Goal: Task Accomplishment & Management: Manage account settings

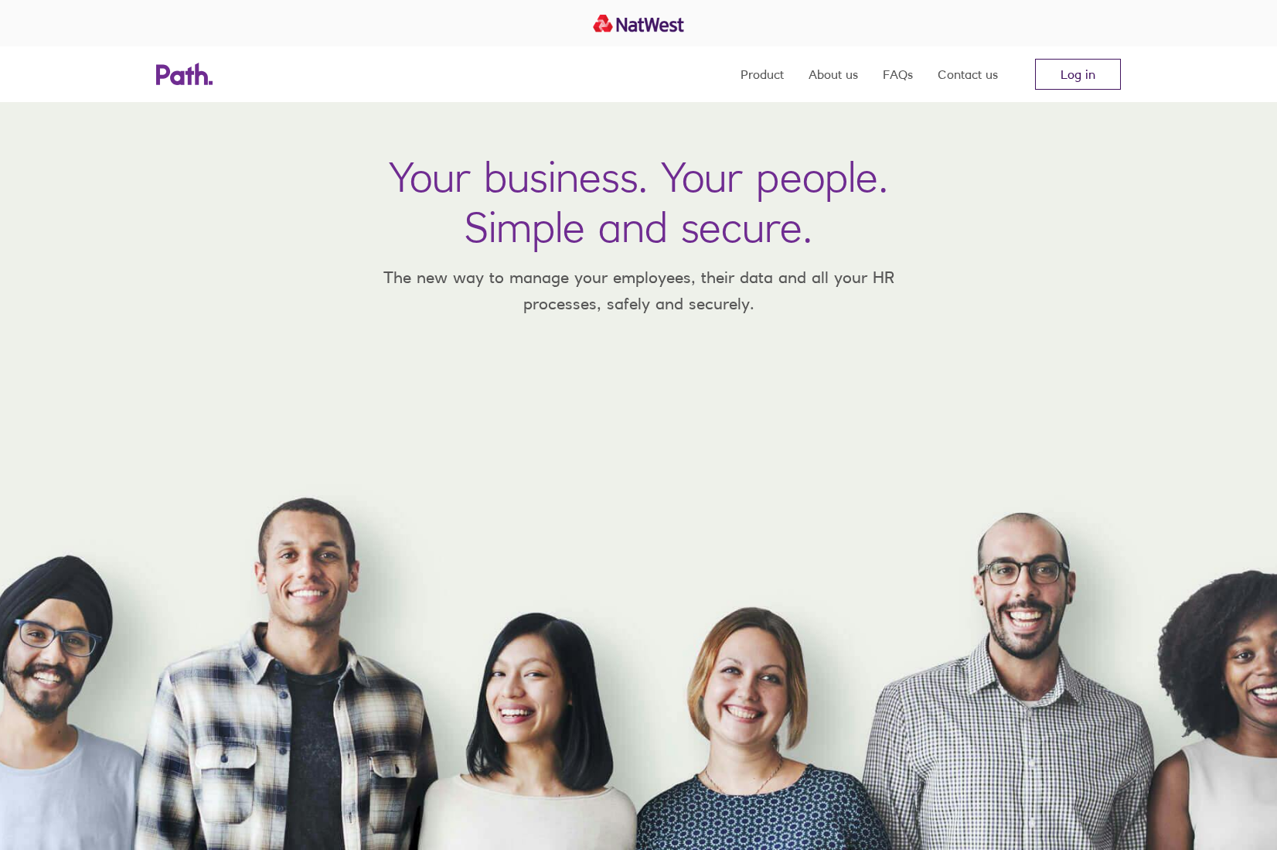
click at [1076, 77] on link "Log in" at bounding box center [1078, 74] width 86 height 31
click at [1084, 76] on link "Log in" at bounding box center [1078, 74] width 86 height 31
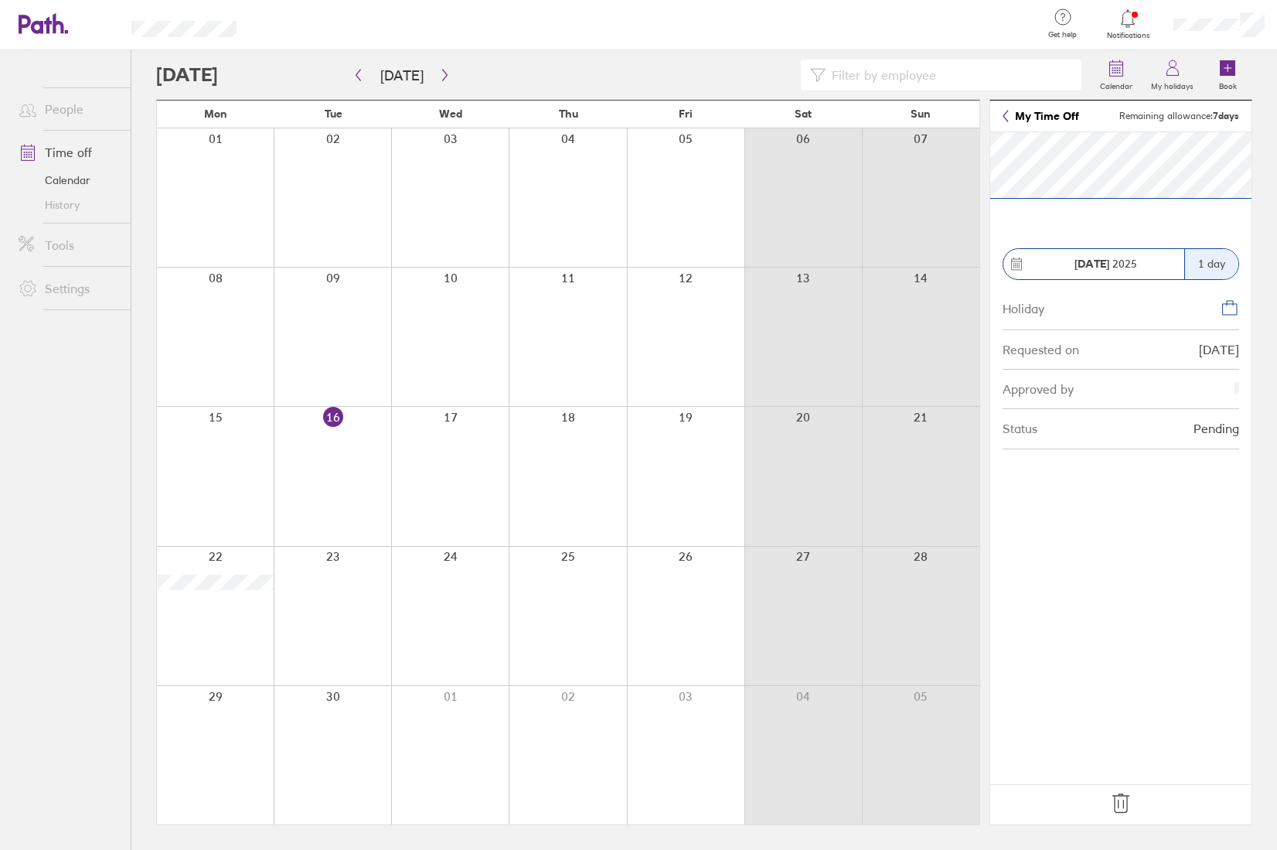
click at [1119, 808] on icon at bounding box center [1121, 803] width 25 height 25
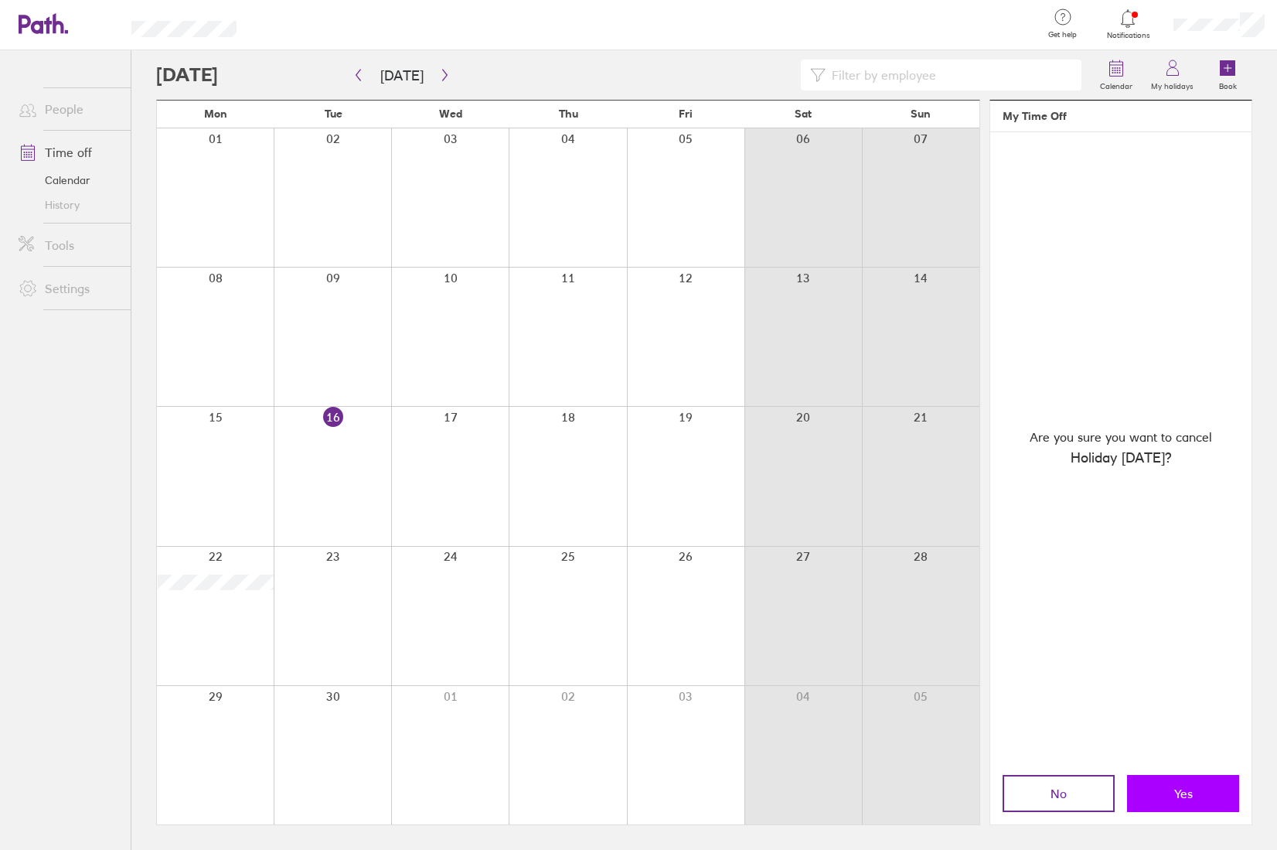
click at [1182, 794] on span "Yes" at bounding box center [1183, 793] width 19 height 14
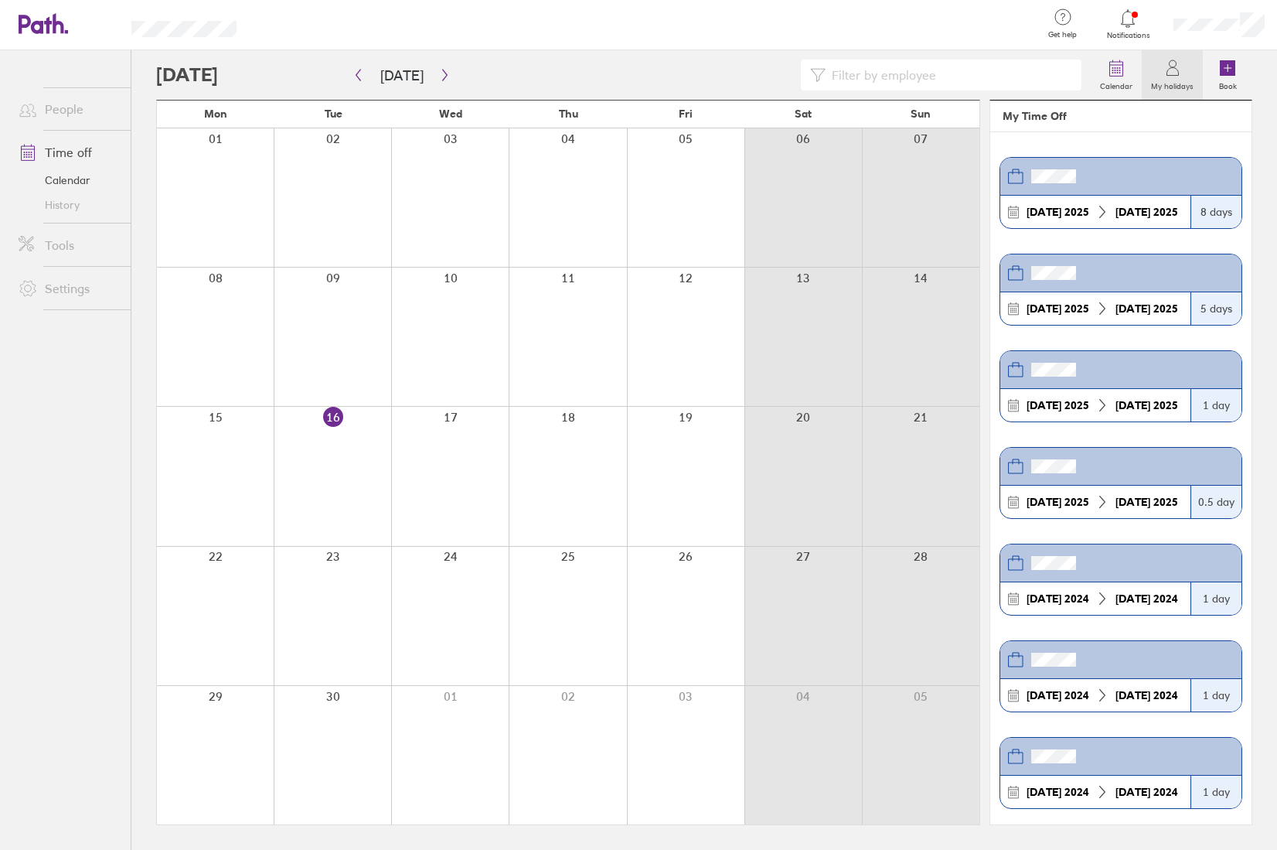
click at [223, 607] on div at bounding box center [215, 616] width 117 height 138
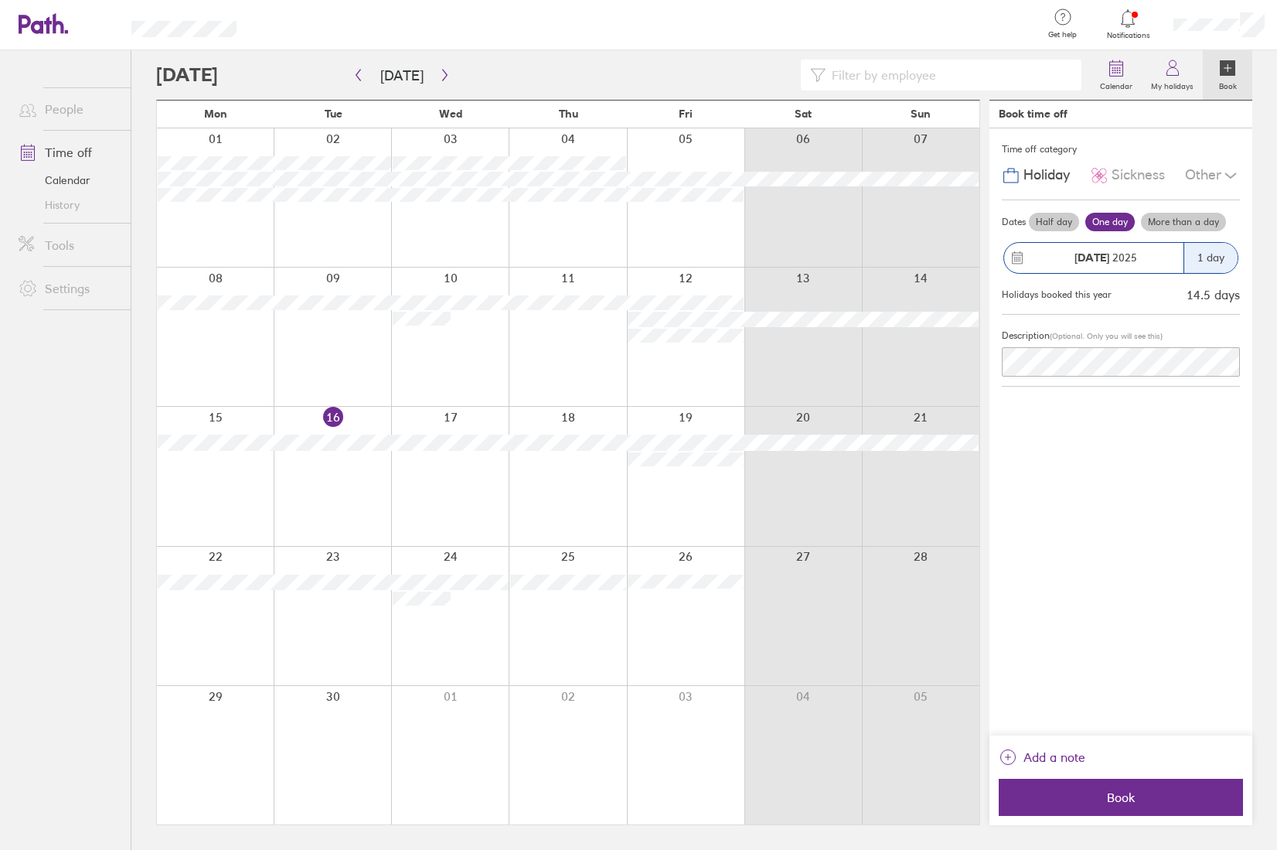
click at [221, 621] on div at bounding box center [215, 616] width 117 height 138
click at [216, 557] on div at bounding box center [215, 616] width 117 height 138
click at [219, 622] on div at bounding box center [215, 616] width 117 height 138
click at [1139, 802] on span "Book" at bounding box center [1121, 797] width 223 height 14
